Goal: Use online tool/utility

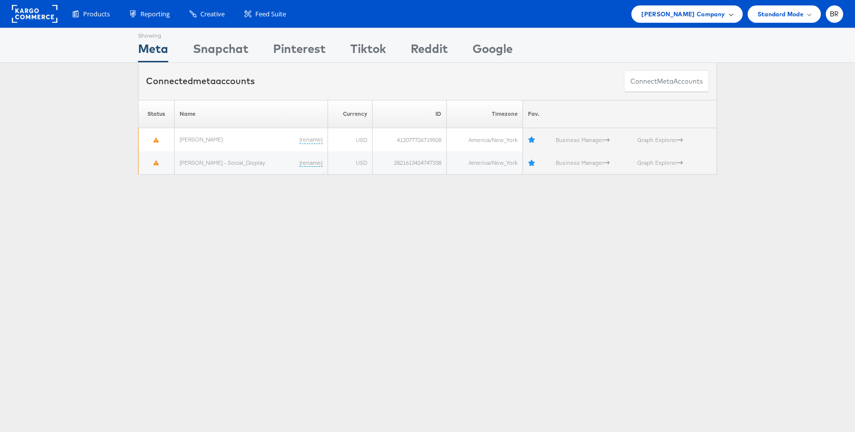
click at [715, 14] on span "[PERSON_NAME] Company" at bounding box center [683, 14] width 84 height 10
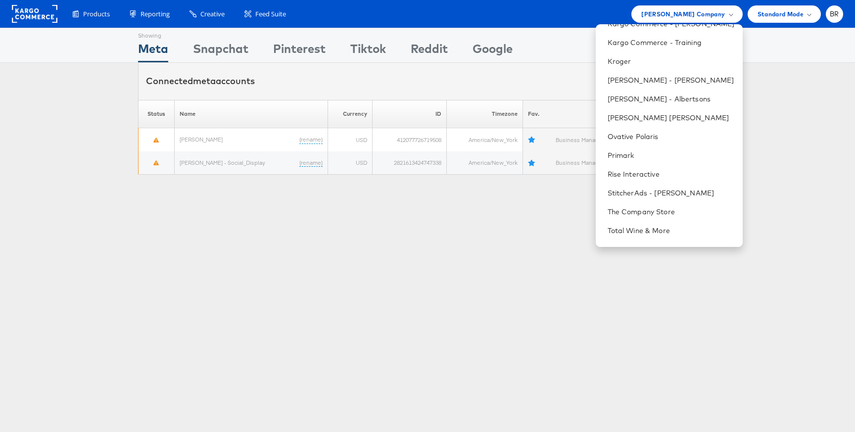
scroll to position [408, 0]
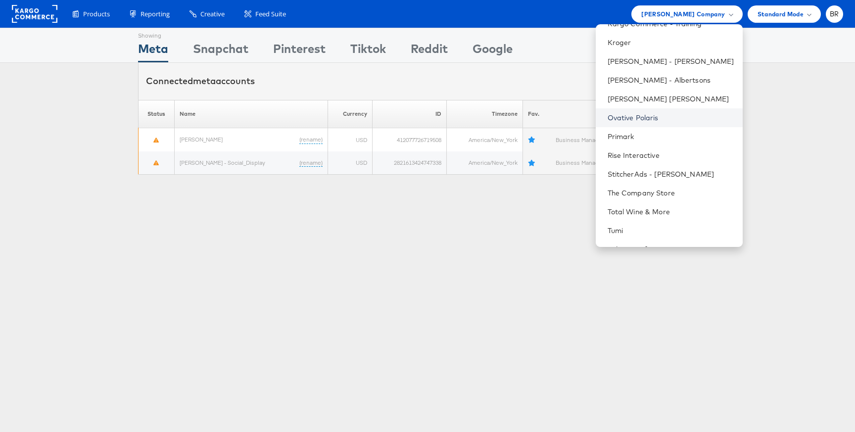
click at [651, 120] on link "Ovative Polaris" at bounding box center [670, 118] width 127 height 10
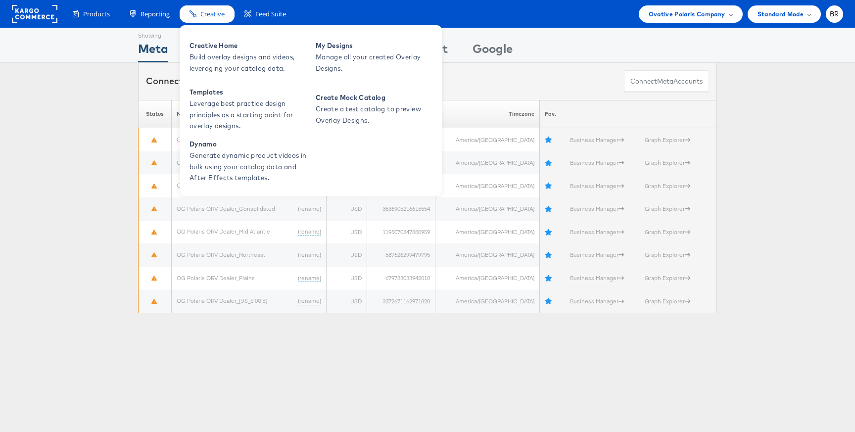
click at [209, 11] on span "Creative" at bounding box center [212, 13] width 24 height 9
click at [216, 75] on link "Creative Home Build overlay designs and videos, leveraging your catalog data." at bounding box center [248, 57] width 126 height 49
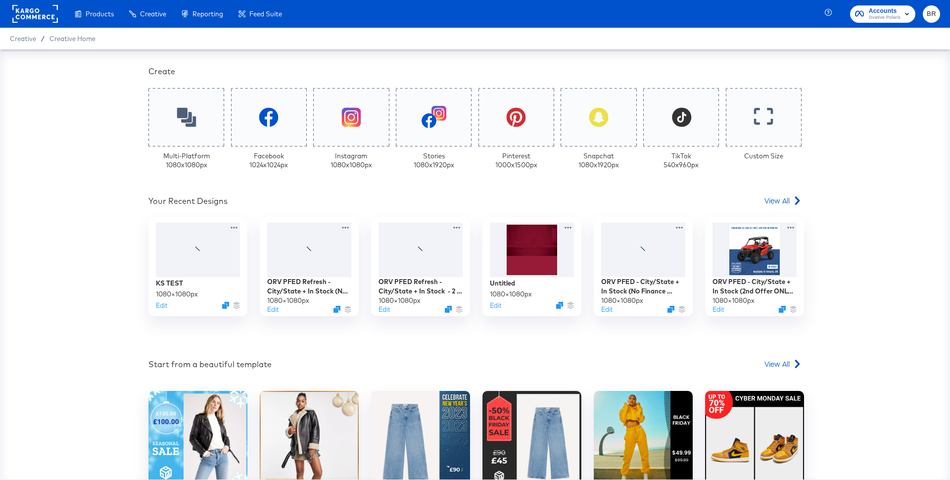
scroll to position [233, 0]
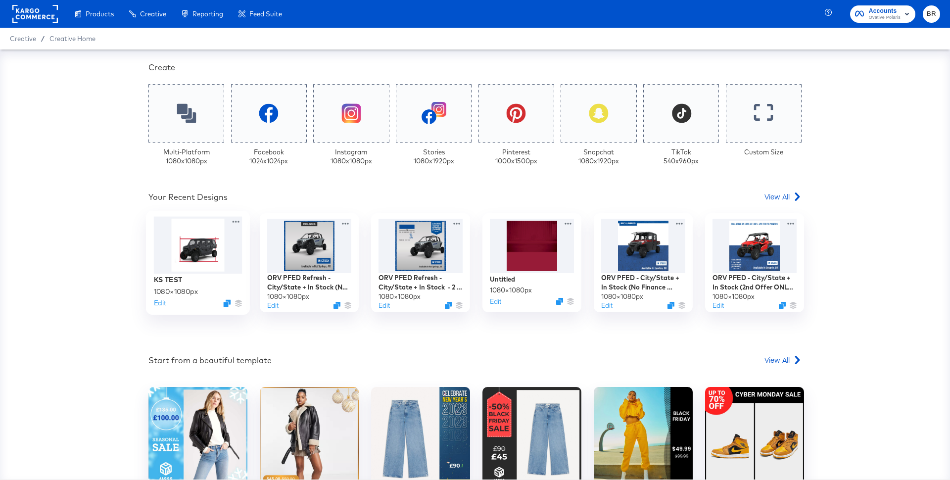
click at [214, 253] on div at bounding box center [198, 245] width 89 height 57
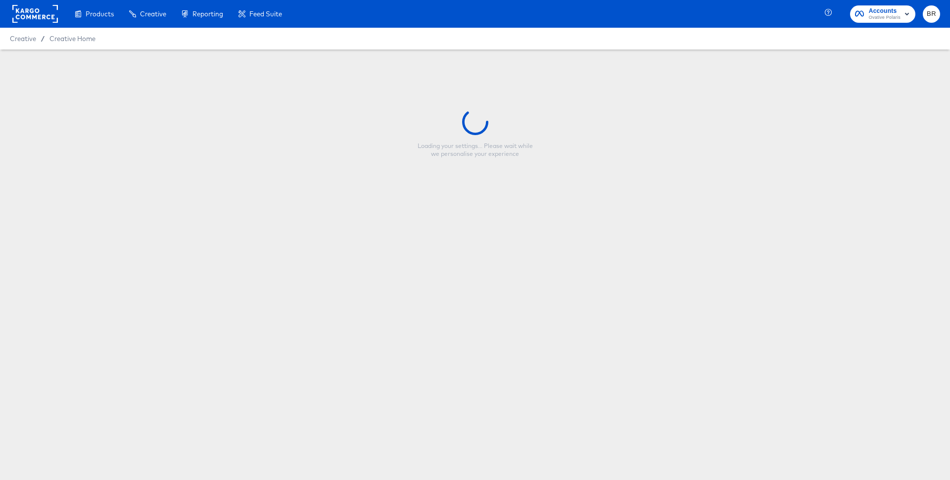
type input "KS TEST"
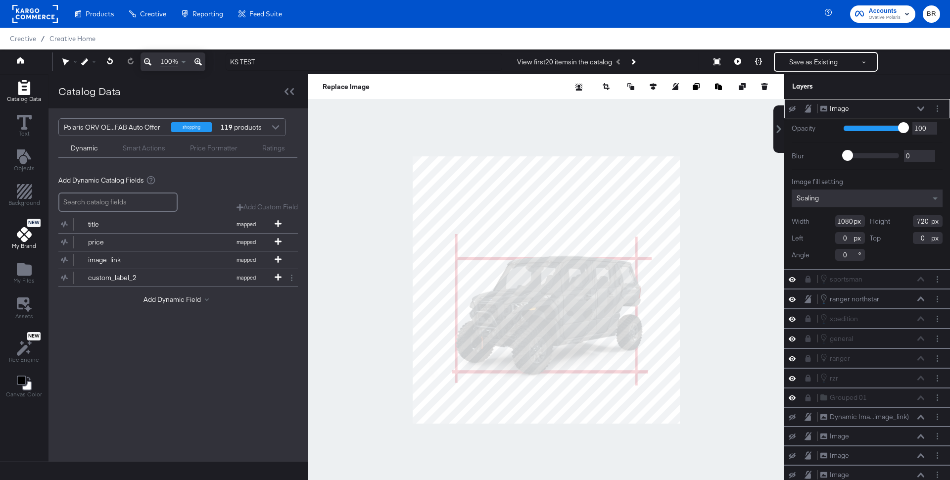
click at [27, 231] on icon at bounding box center [24, 234] width 15 height 15
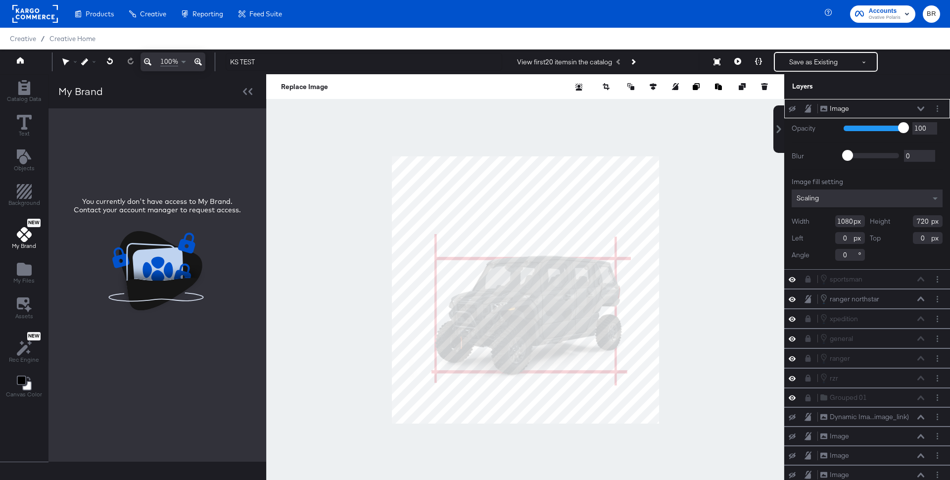
click at [153, 254] on div "You currently don't have access to My Brand. Contact your account manager to re…" at bounding box center [157, 255] width 178 height 116
click at [188, 242] on div "You currently don't have access to My Brand. Contact your account manager to re…" at bounding box center [157, 255] width 178 height 116
